Goal: Find specific fact: Find specific fact

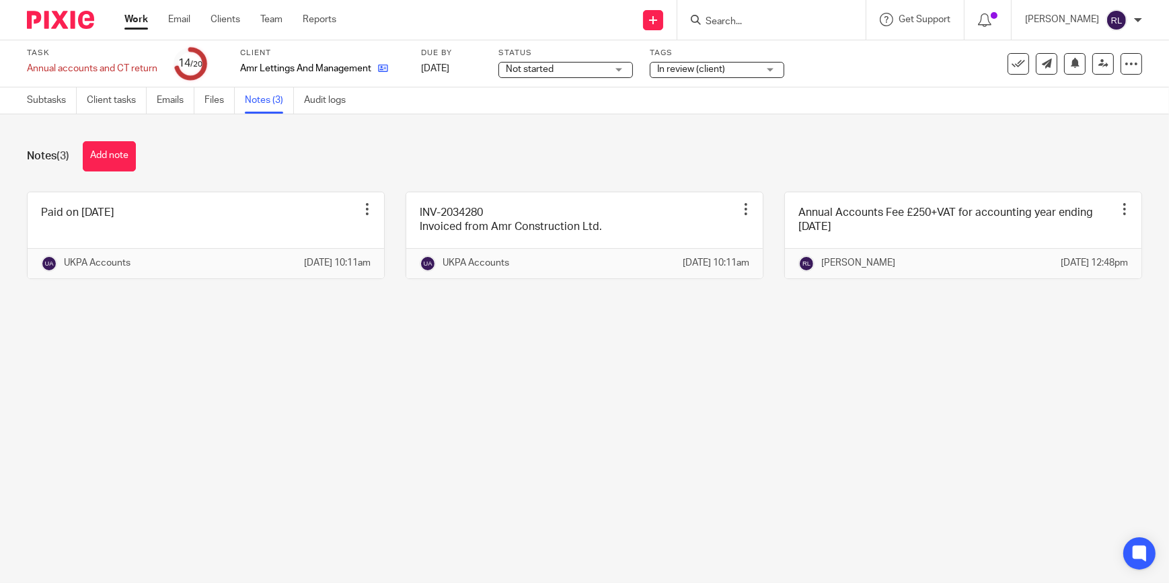
click at [379, 64] on icon at bounding box center [383, 68] width 10 height 10
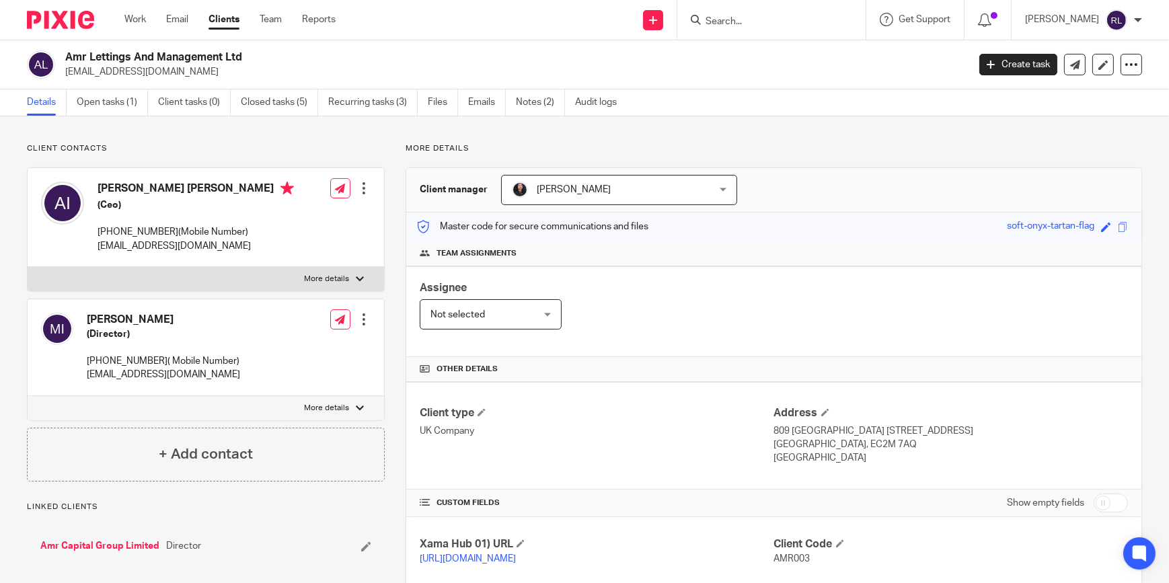
click at [758, 16] on input "Search" at bounding box center [764, 22] width 121 height 12
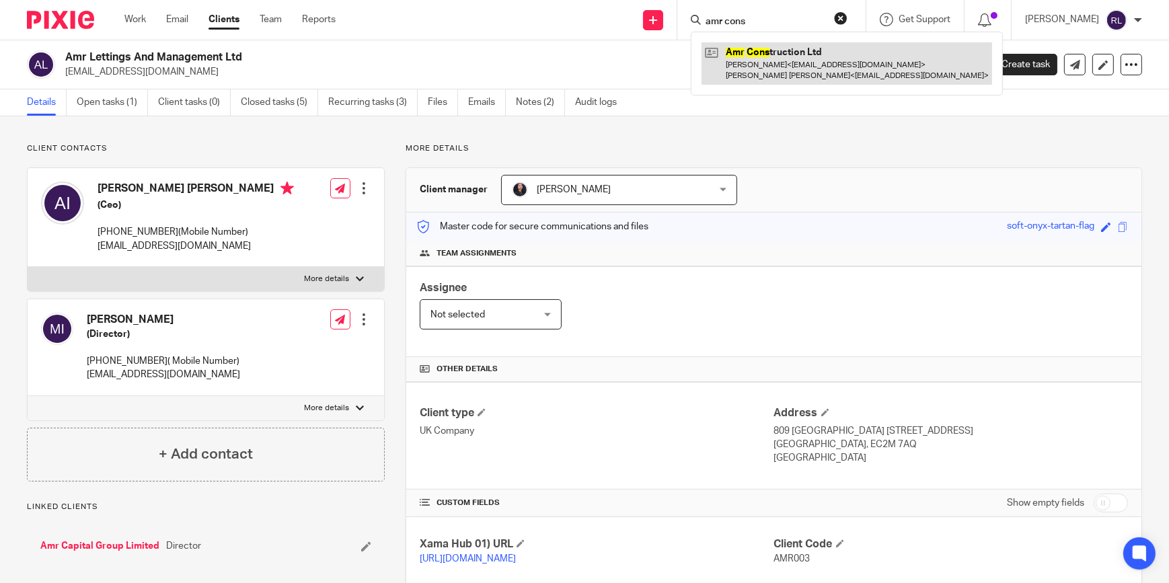
type input "amr cons"
click at [793, 61] on link at bounding box center [846, 63] width 290 height 42
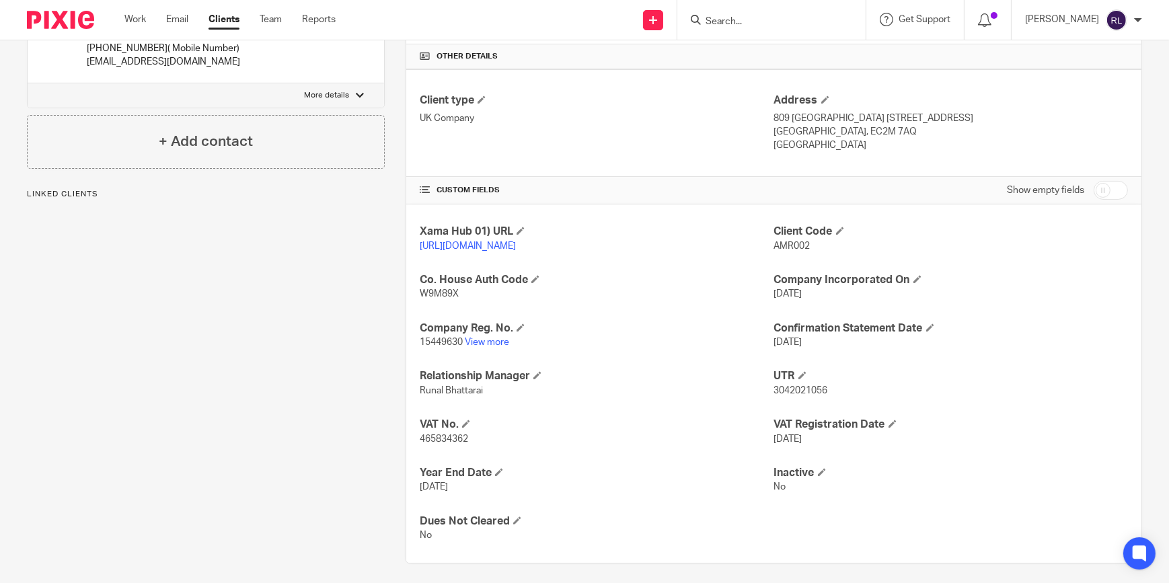
scroll to position [332, 0]
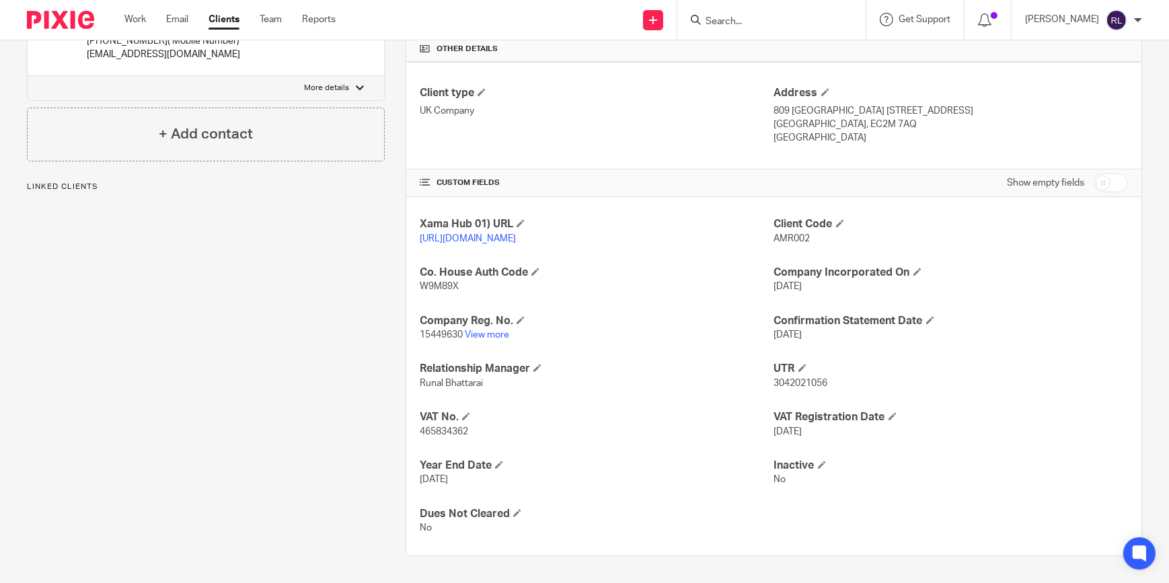
click at [809, 387] on span "3042021056" at bounding box center [801, 383] width 54 height 9
copy span "3042021056"
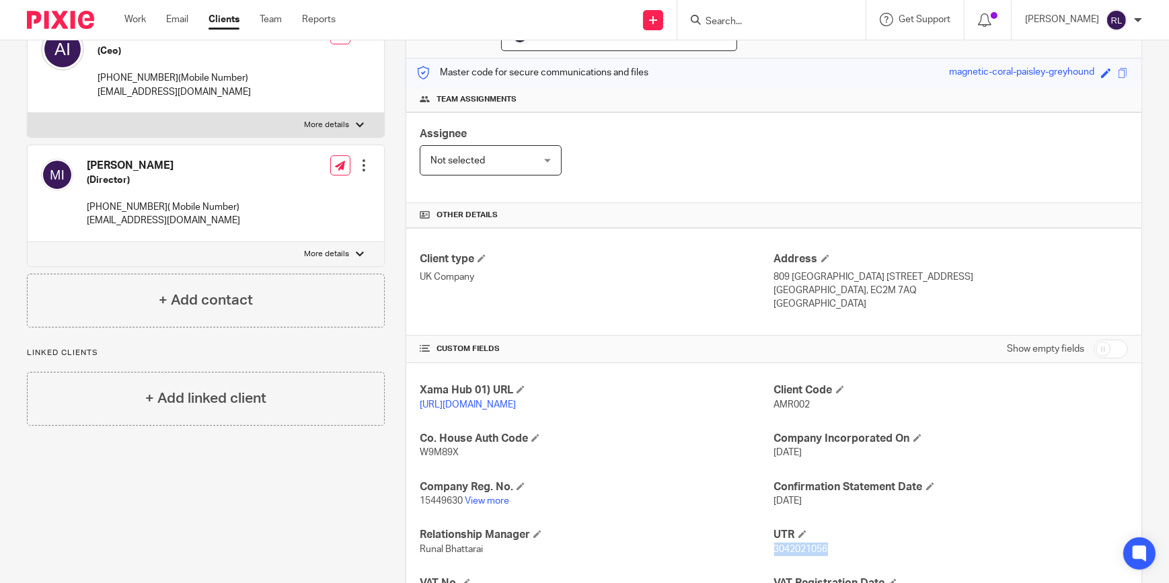
scroll to position [149, 0]
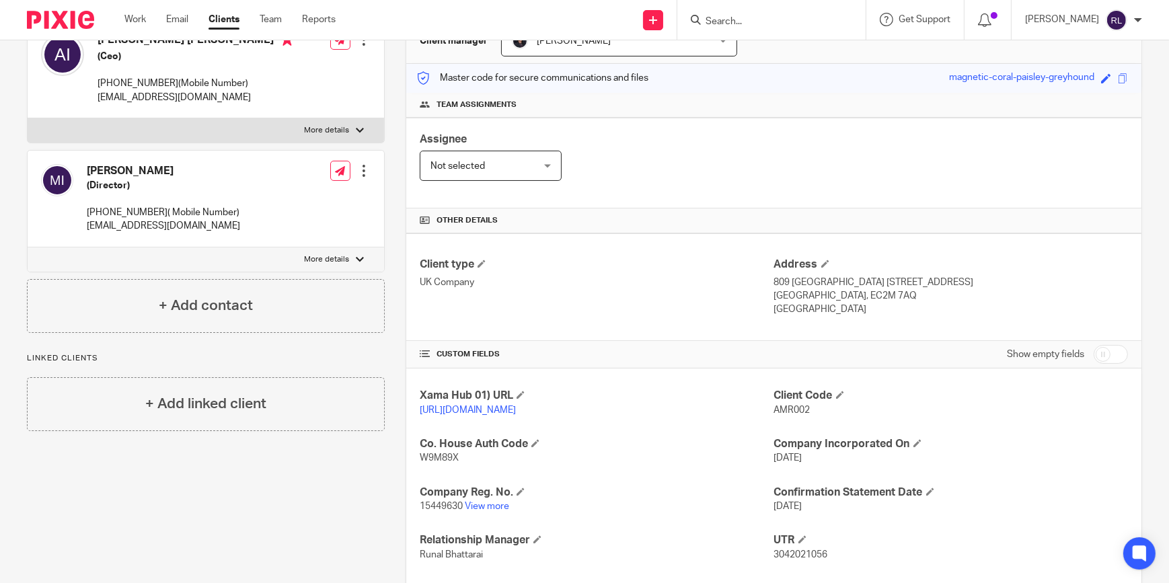
click at [301, 465] on div "Client contacts Arif Yakub Ismail (Ceo) 07568372094(Mobile Number) arifi.ismail…" at bounding box center [195, 361] width 379 height 733
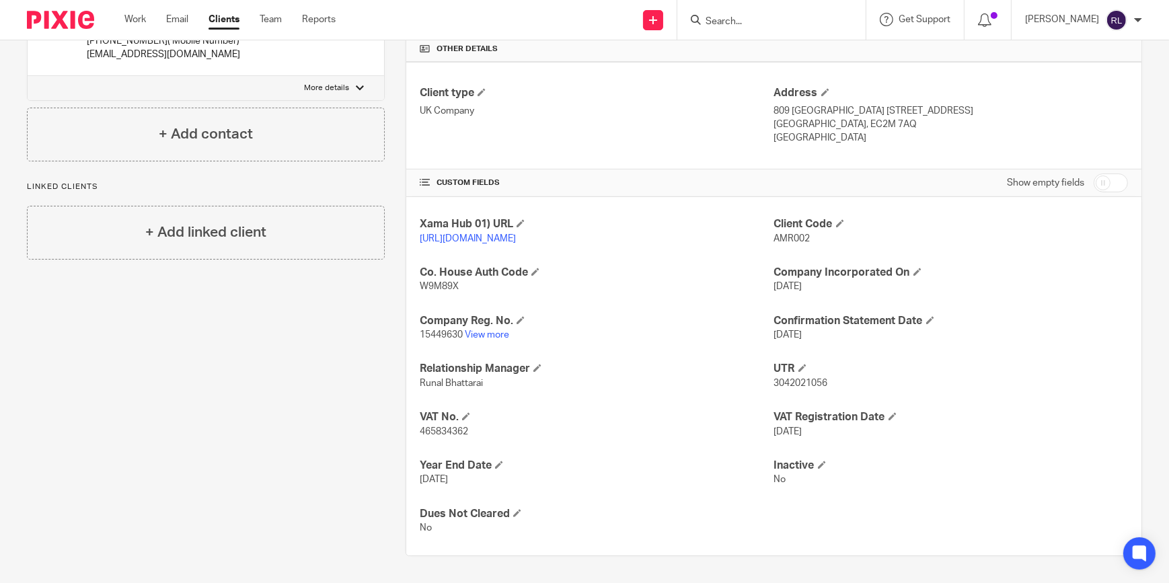
click at [739, 30] on div at bounding box center [771, 20] width 188 height 40
click at [739, 17] on input "Search" at bounding box center [764, 22] width 121 height 12
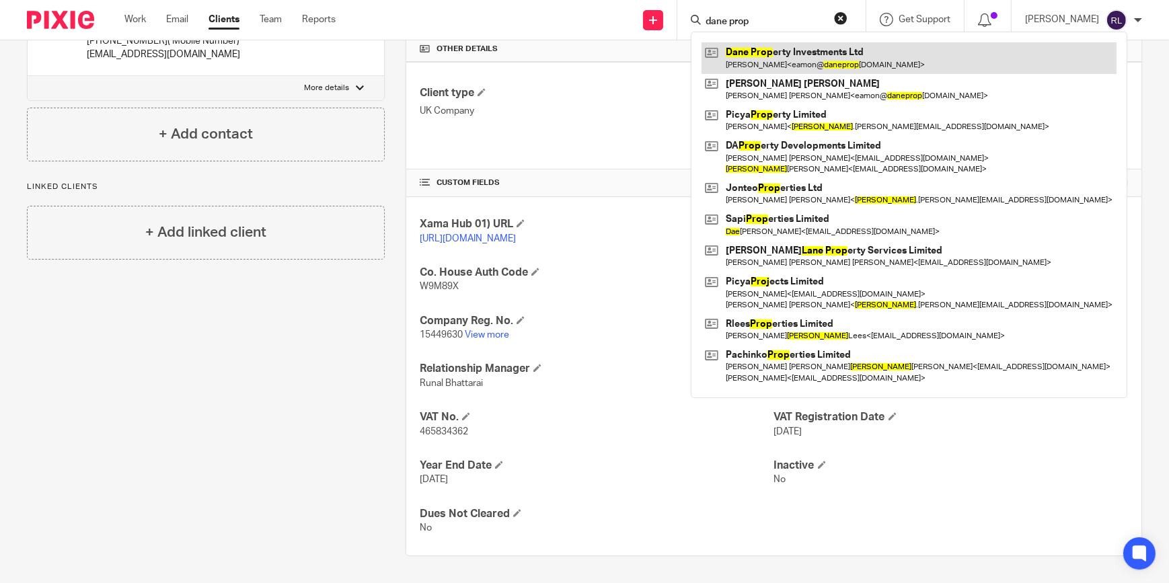
type input "dane prop"
click at [816, 50] on link at bounding box center [908, 57] width 415 height 31
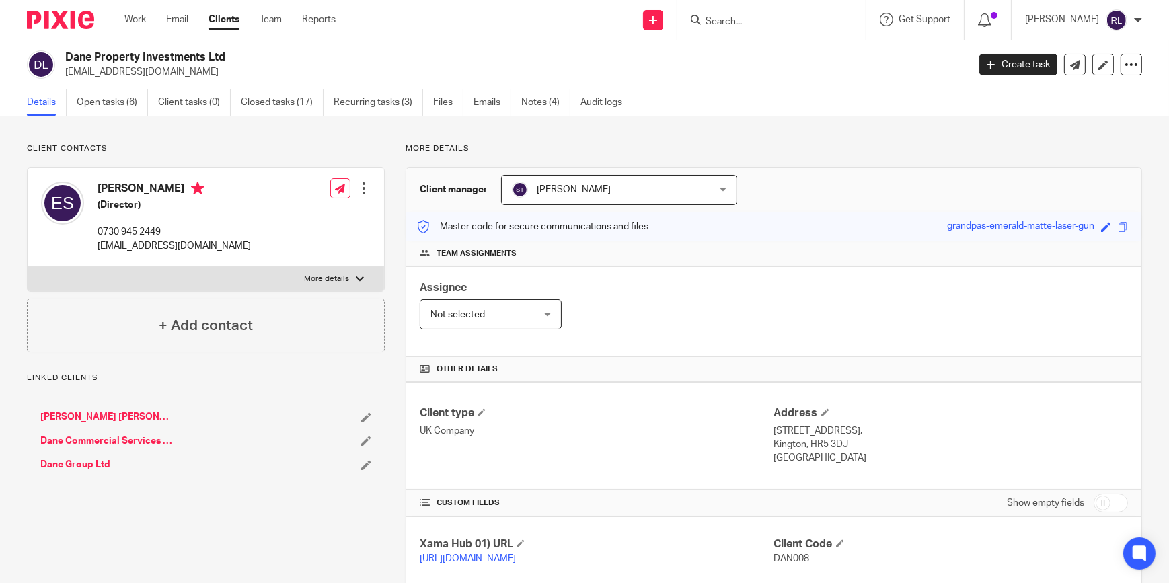
click at [733, 22] on input "Search" at bounding box center [764, 22] width 121 height 12
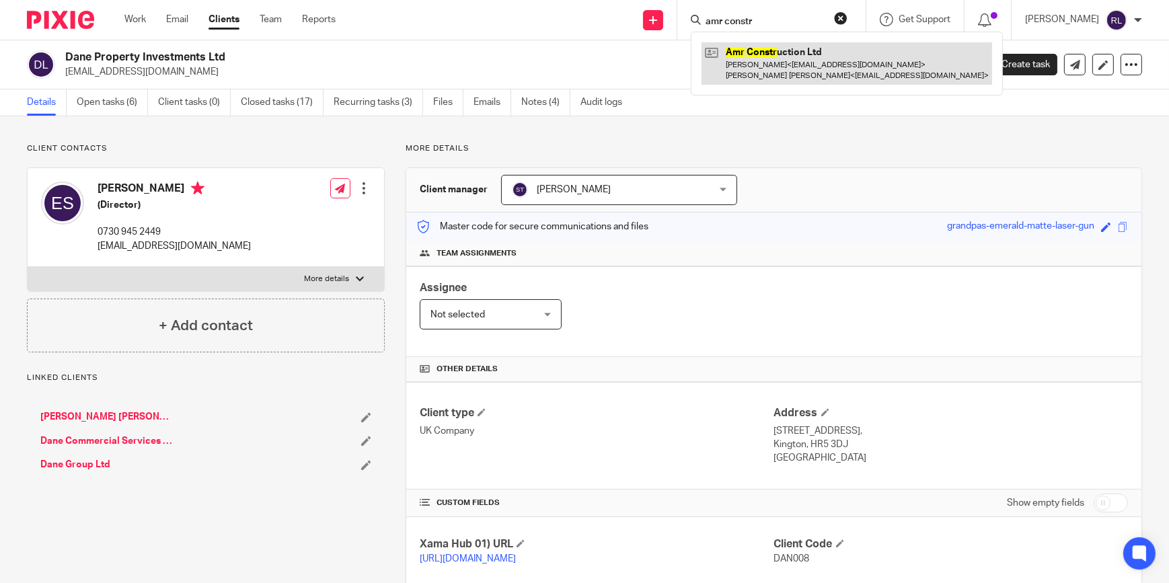
type input "amr constr"
click at [808, 67] on link at bounding box center [846, 63] width 290 height 42
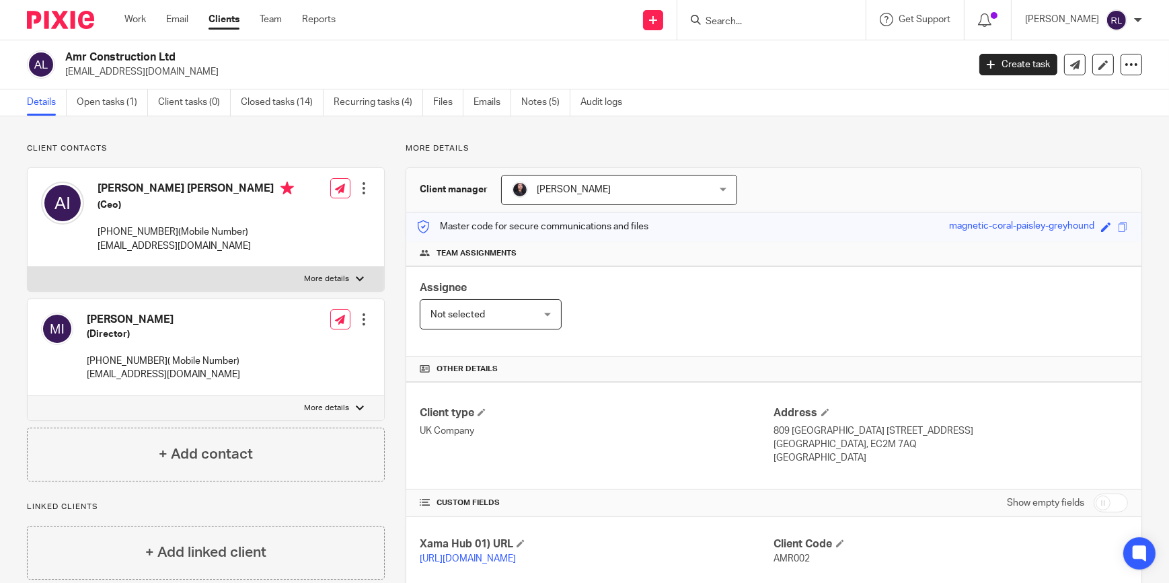
click at [753, 16] on input "Search" at bounding box center [764, 22] width 121 height 12
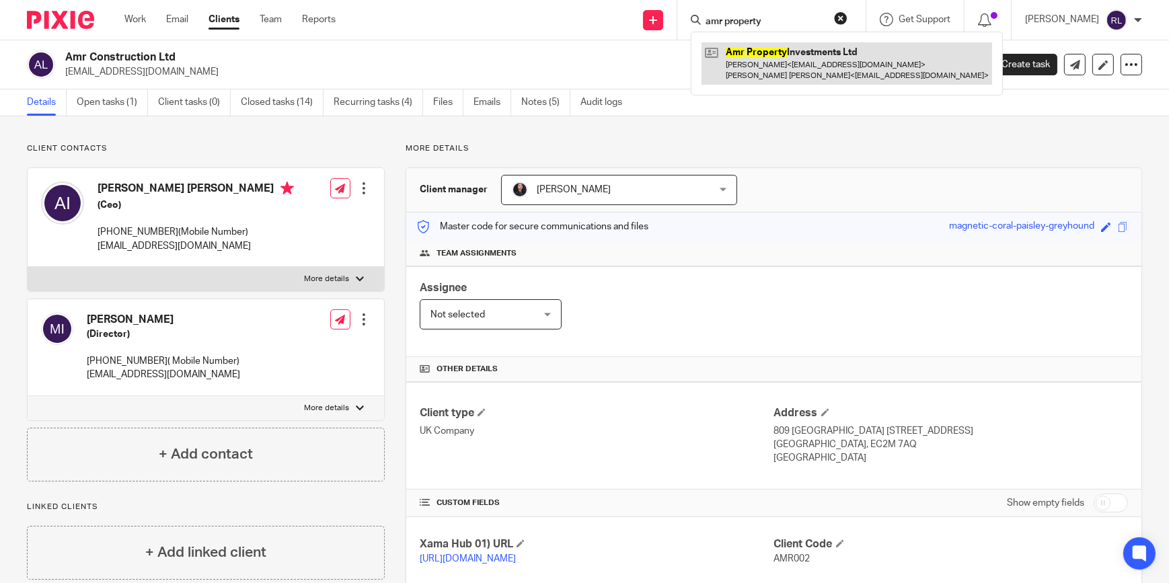
type input "amr property"
click at [756, 61] on link at bounding box center [846, 63] width 290 height 42
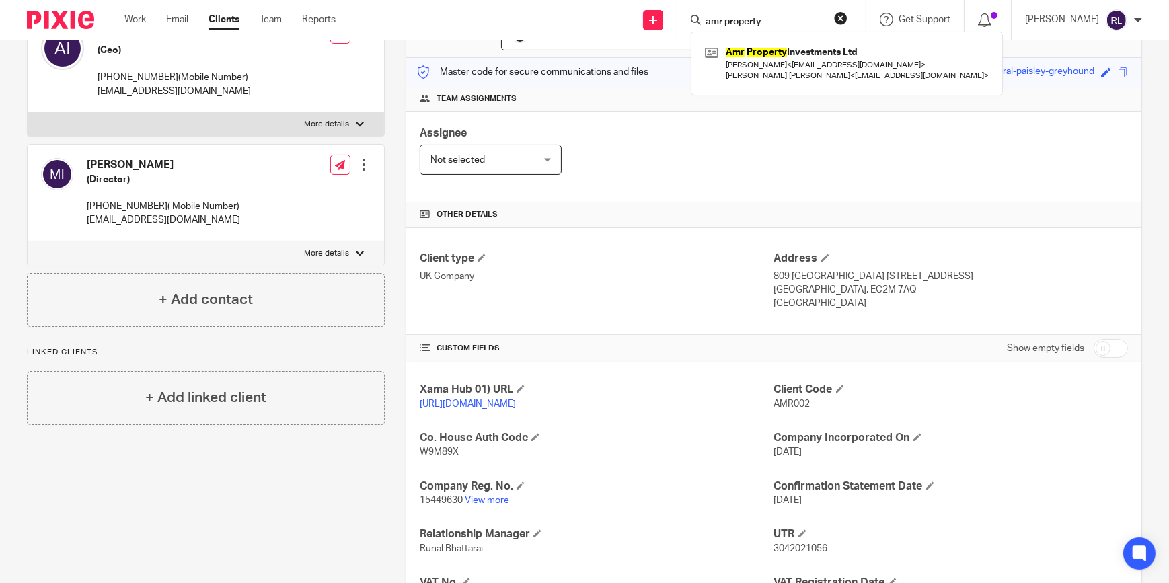
scroll to position [332, 0]
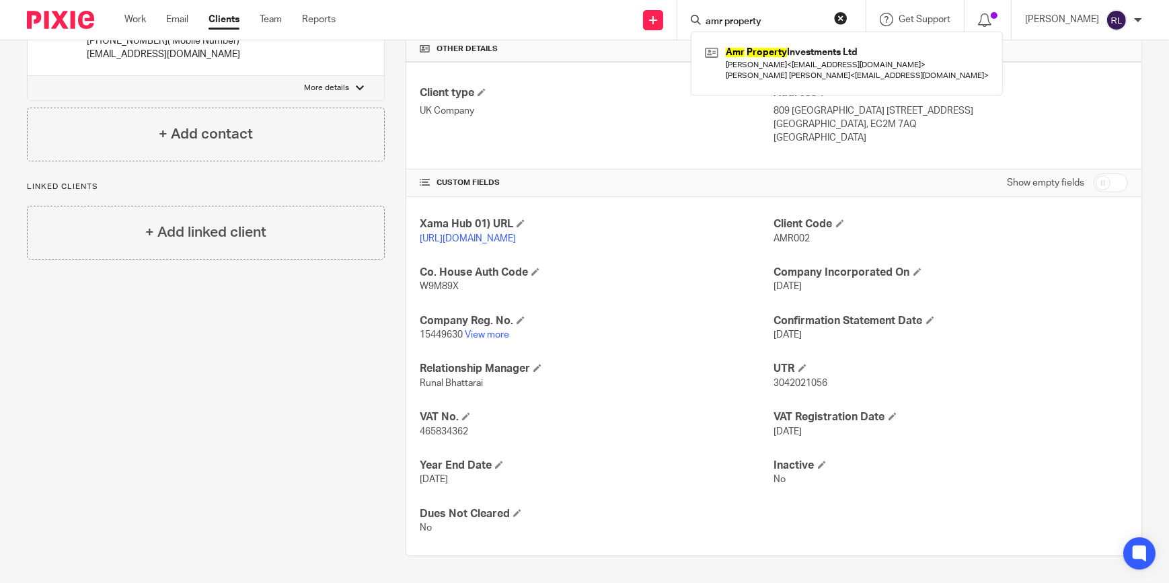
click at [804, 383] on span "3042021056" at bounding box center [801, 383] width 54 height 9
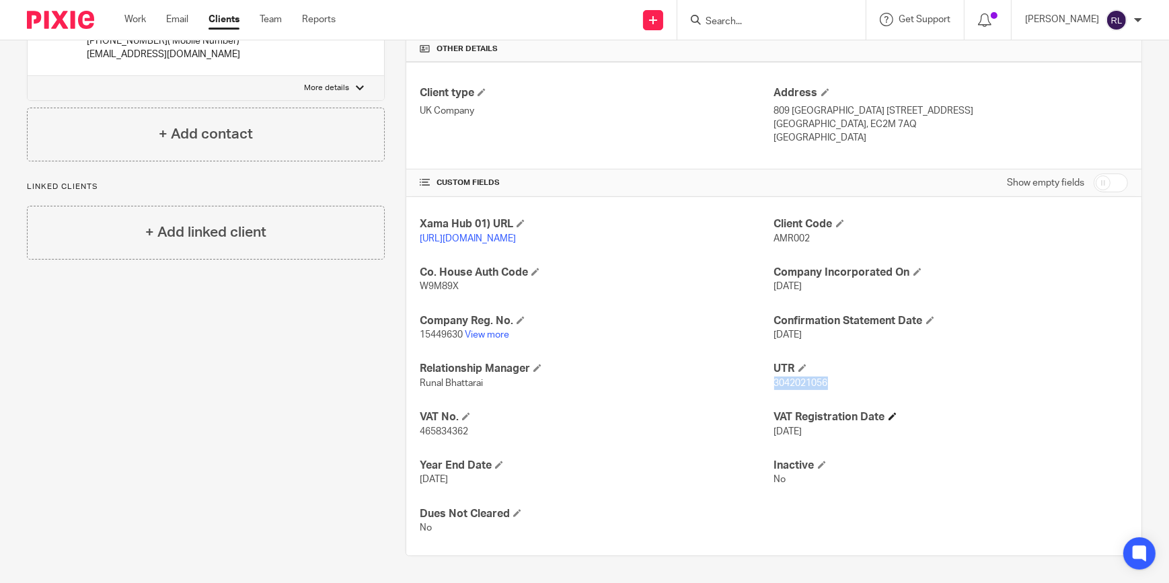
copy span "3042021056"
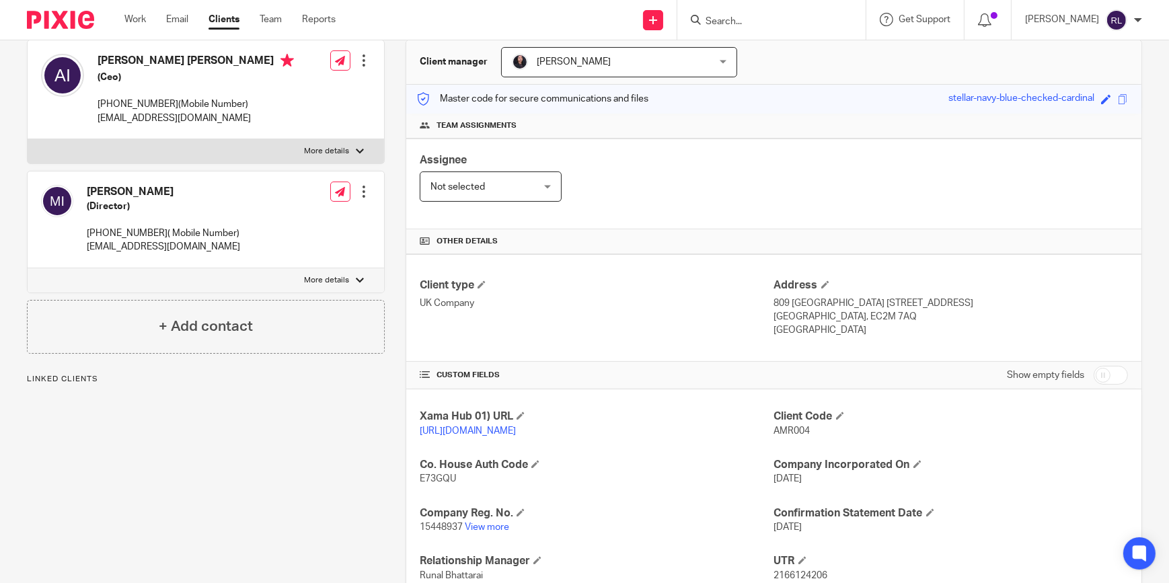
scroll to position [284, 0]
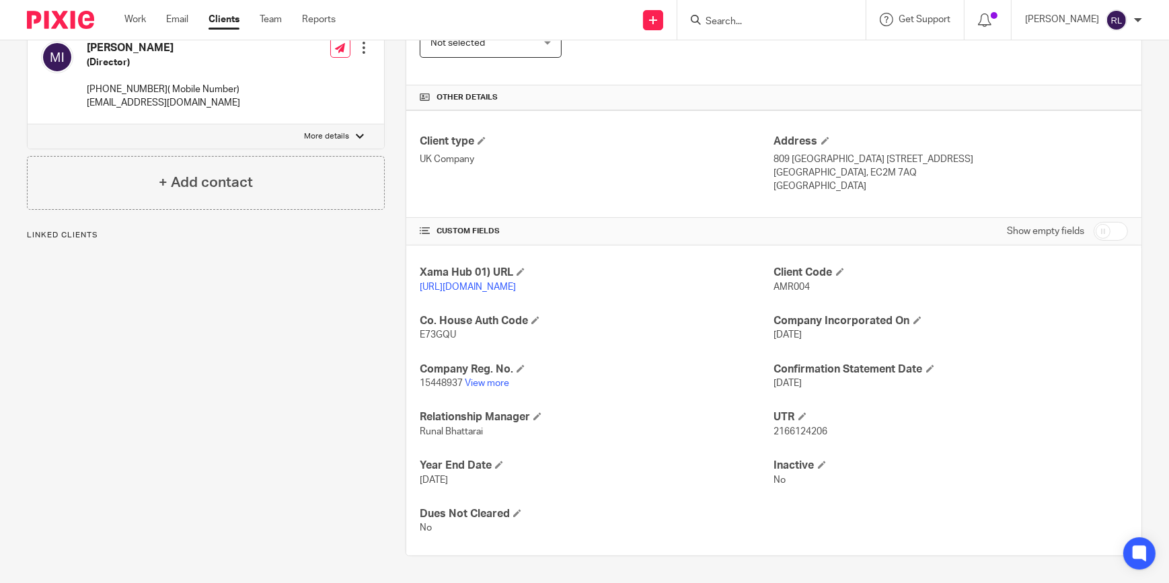
click at [787, 434] on span "2166124206" at bounding box center [801, 431] width 54 height 9
copy span "2166124206"
